Goal: Information Seeking & Learning: Learn about a topic

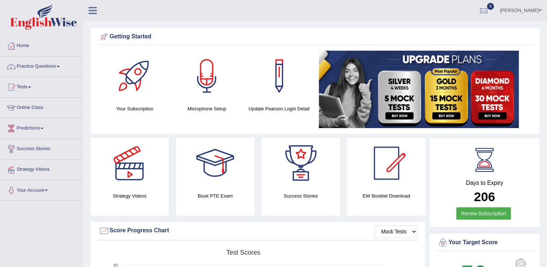
click at [43, 66] on link "Practice Questions" at bounding box center [41, 65] width 82 height 18
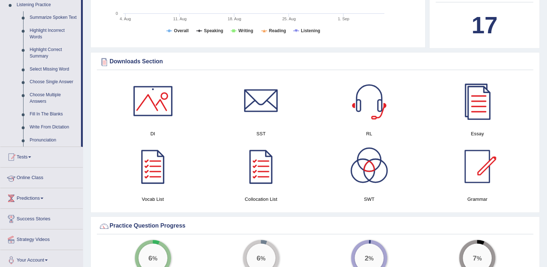
scroll to position [318, 0]
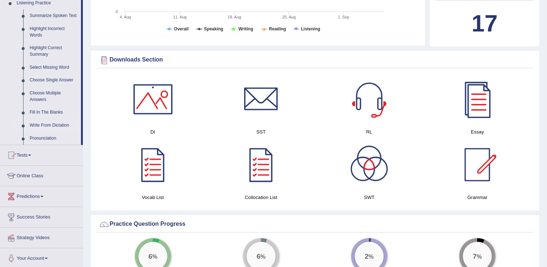
click at [53, 126] on link "Write From Dictation" at bounding box center [53, 125] width 55 height 13
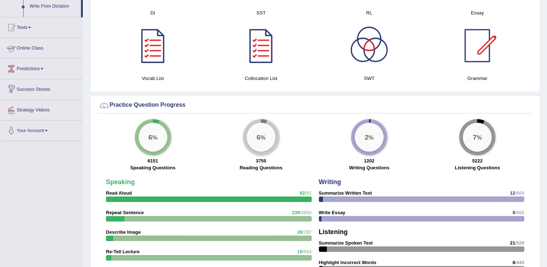
scroll to position [378, 0]
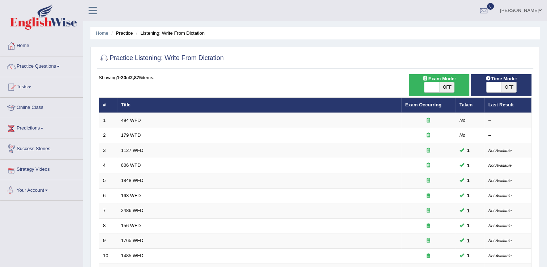
click at [0, 148] on html "Toggle navigation Home Practice Questions Speaking Practice Read Aloud Repeat S…" at bounding box center [273, 133] width 547 height 267
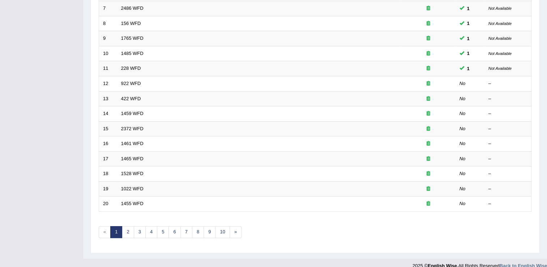
scroll to position [210, 0]
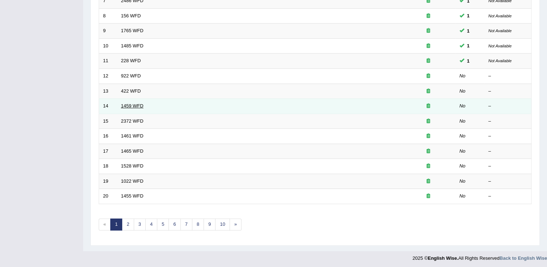
click at [134, 106] on link "1459 WFD" at bounding box center [132, 105] width 22 height 5
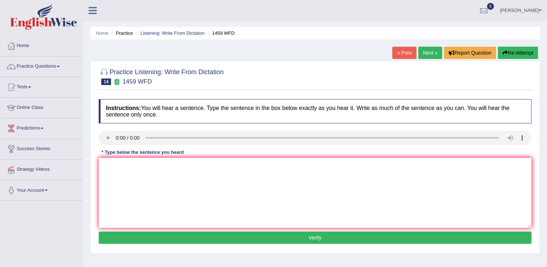
click at [97, 146] on div "Instructions: You will hear a sentence. Type the sentence in the box below exac…" at bounding box center [315, 172] width 436 height 154
click at [114, 170] on textarea at bounding box center [315, 193] width 433 height 70
click at [132, 166] on textarea "All experance and" at bounding box center [315, 193] width 433 height 70
click at [146, 166] on textarea "All experiment and" at bounding box center [315, 193] width 433 height 70
type textarea "All experiment and presuders laotary of menulog."
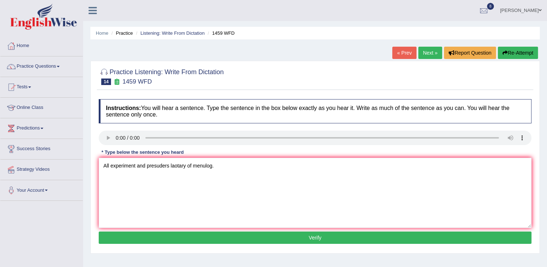
click at [293, 238] on button "Verify" at bounding box center [315, 237] width 433 height 12
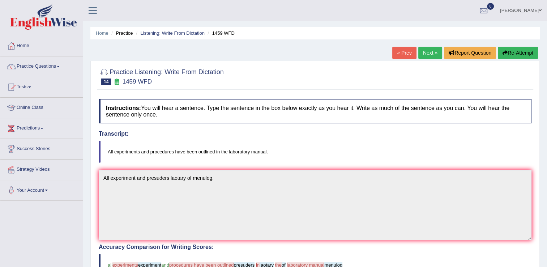
click at [431, 54] on link "Next »" at bounding box center [430, 53] width 24 height 12
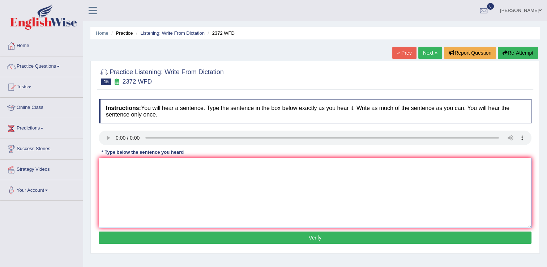
click at [115, 165] on textarea at bounding box center [315, 193] width 433 height 70
click at [171, 165] on textarea "We must handed assessment end of the semster." at bounding box center [315, 193] width 433 height 70
click at [142, 164] on textarea "We must handed assignment end of the semster." at bounding box center [315, 193] width 433 height 70
type textarea "We must handed or assignment end of the semster."
click at [298, 241] on button "Verify" at bounding box center [315, 237] width 433 height 12
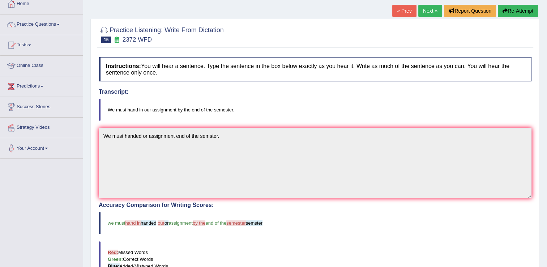
scroll to position [43, 0]
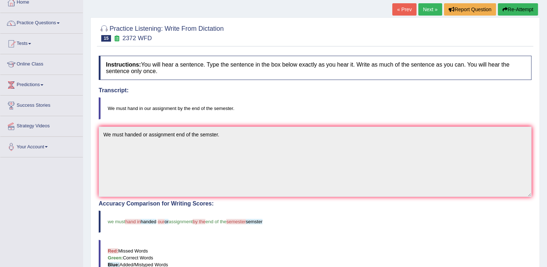
click at [429, 10] on link "Next »" at bounding box center [430, 9] width 24 height 12
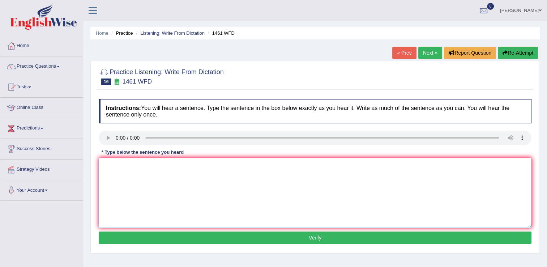
click at [109, 174] on textarea at bounding box center [315, 193] width 433 height 70
type textarea "My sister run a business like a small toy."
click at [309, 235] on button "Verify" at bounding box center [315, 237] width 433 height 12
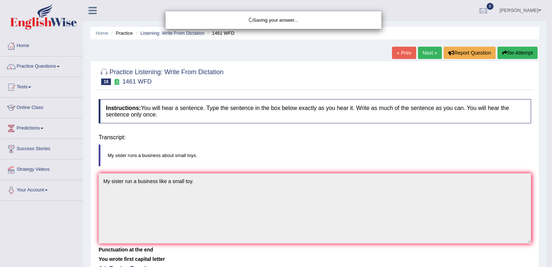
click at [309, 235] on body "Toggle navigation Home Practice Questions Speaking Practice Read Aloud Repeat S…" at bounding box center [276, 133] width 552 height 267
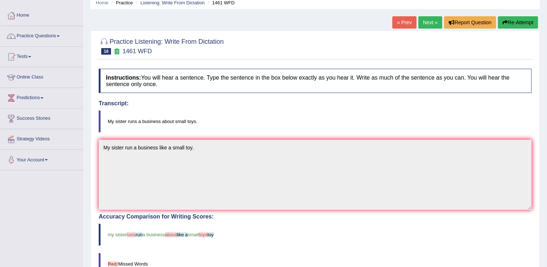
scroll to position [29, 0]
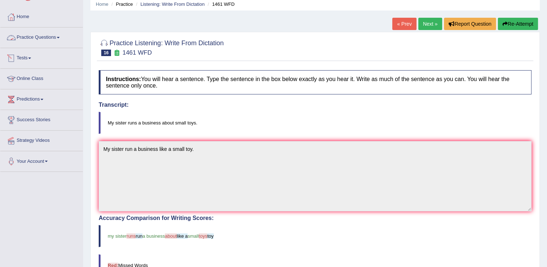
click at [45, 42] on link "Practice Questions" at bounding box center [41, 36] width 82 height 18
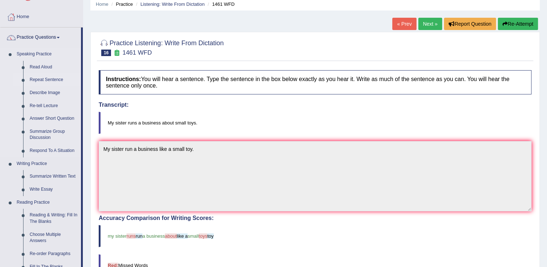
click at [47, 80] on link "Repeat Sentence" at bounding box center [53, 79] width 55 height 13
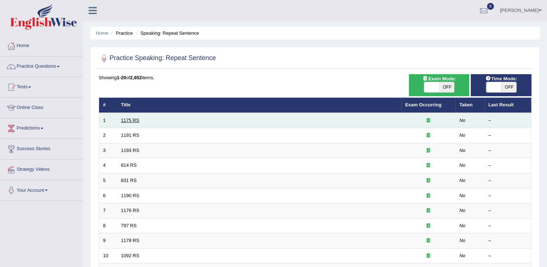
click at [133, 119] on link "1175 RS" at bounding box center [130, 119] width 18 height 5
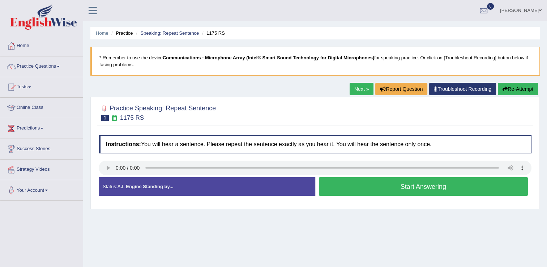
click at [359, 184] on button "Start Answering" at bounding box center [423, 186] width 209 height 18
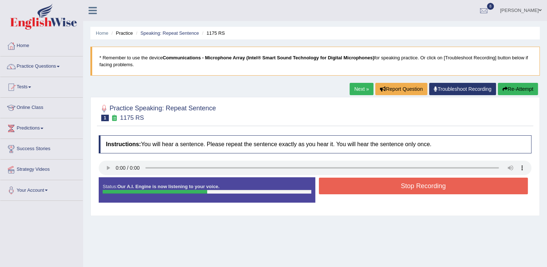
click at [359, 184] on button "Stop Recording" at bounding box center [423, 185] width 209 height 17
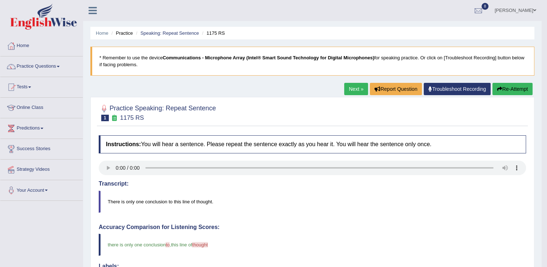
click at [357, 87] on link "Next »" at bounding box center [356, 89] width 24 height 12
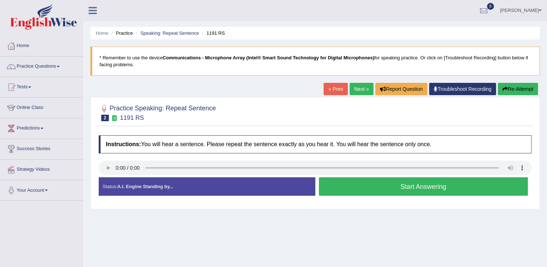
click at [343, 193] on button "Start Answering" at bounding box center [423, 186] width 209 height 18
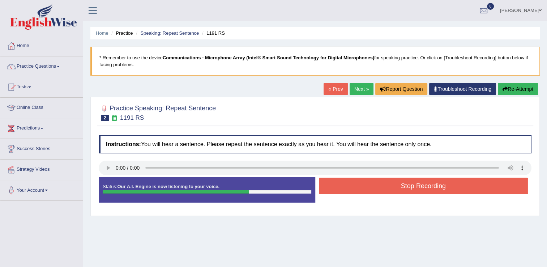
click at [344, 193] on button "Stop Recording" at bounding box center [423, 185] width 209 height 17
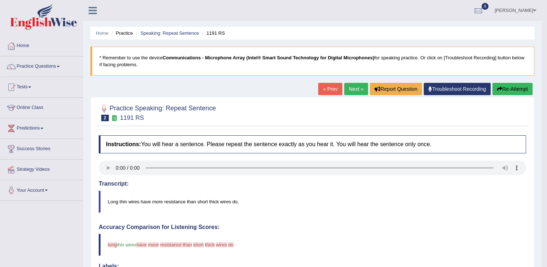
click at [358, 89] on link "Next »" at bounding box center [356, 89] width 24 height 12
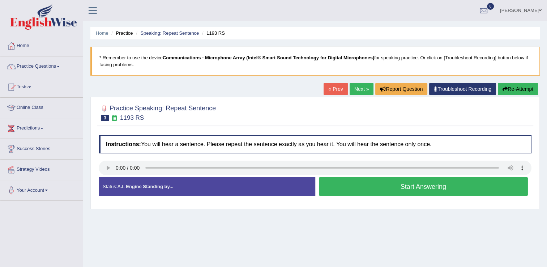
click at [360, 191] on button "Start Answering" at bounding box center [423, 186] width 209 height 18
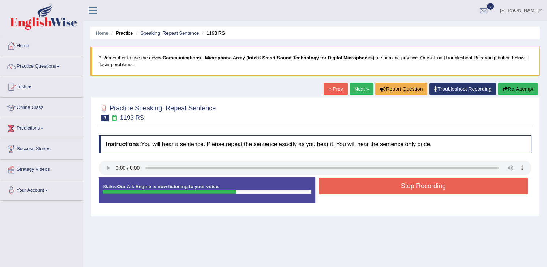
click at [363, 195] on div "Stop Recording" at bounding box center [423, 186] width 216 height 18
click at [366, 179] on button "Stop Recording" at bounding box center [423, 185] width 209 height 17
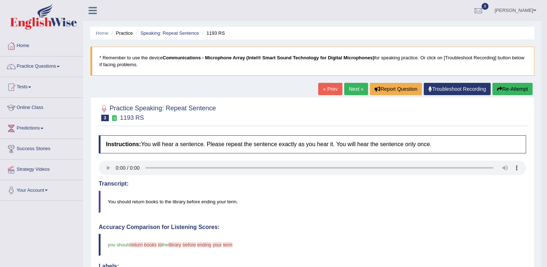
click at [356, 89] on link "Next »" at bounding box center [356, 89] width 24 height 12
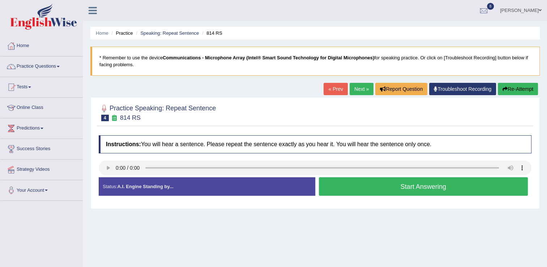
click at [336, 190] on button "Start Answering" at bounding box center [423, 186] width 209 height 18
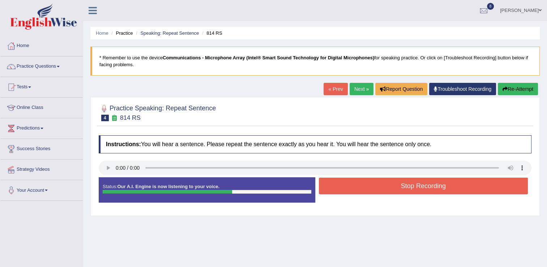
click at [336, 190] on button "Stop Recording" at bounding box center [423, 185] width 209 height 17
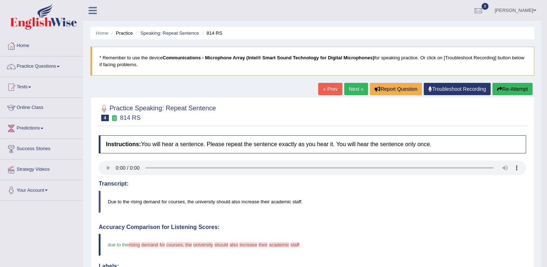
click at [355, 83] on link "Next »" at bounding box center [356, 89] width 24 height 12
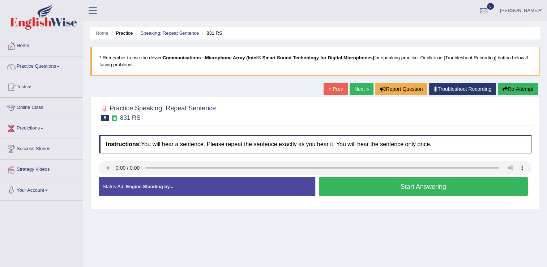
click at [322, 189] on button "Start Answering" at bounding box center [423, 186] width 209 height 18
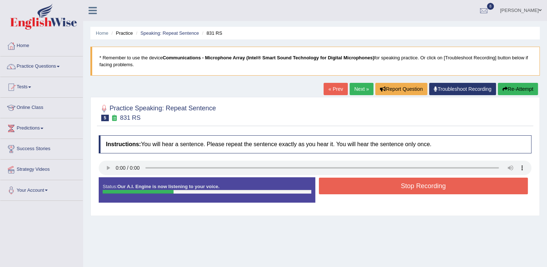
click at [322, 189] on button "Stop Recording" at bounding box center [423, 185] width 209 height 17
